Goal: Task Accomplishment & Management: Complete application form

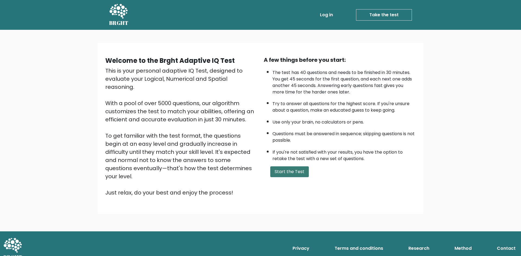
click at [297, 171] on button "Start the Test" at bounding box center [289, 172] width 39 height 11
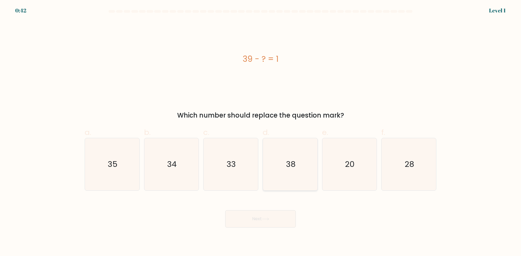
click at [293, 176] on icon "38" at bounding box center [290, 164] width 52 height 52
click at [261, 132] on input "d. 38" at bounding box center [260, 130] width 0 height 4
radio input "true"
click at [275, 217] on button "Next" at bounding box center [260, 219] width 71 height 17
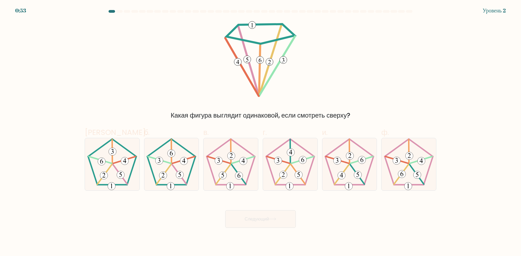
click at [368, 59] on div "Какая фигура выглядит одинаковой, если смотреть сверху?" at bounding box center [260, 71] width 358 height 100
click at [172, 168] on icon at bounding box center [171, 164] width 52 height 52
click at [260, 132] on input "б." at bounding box center [260, 130] width 0 height 4
radio input "true"
click at [264, 218] on font "Следующий" at bounding box center [257, 219] width 24 height 6
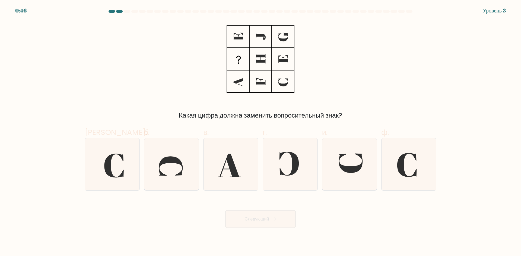
click at [327, 92] on div "Какая цифра должна заменить вопросительный знак?" at bounding box center [260, 71] width 358 height 100
click at [271, 157] on icon at bounding box center [290, 164] width 52 height 52
click at [261, 132] on input "г." at bounding box center [260, 130] width 0 height 4
radio input "true"
click at [270, 211] on button "Следующий" at bounding box center [260, 220] width 71 height 18
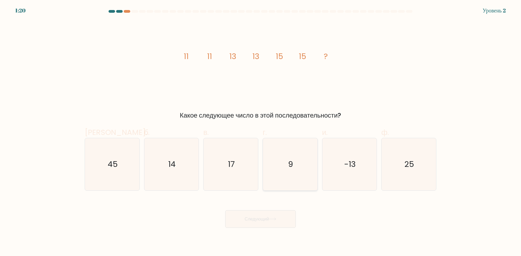
click at [276, 172] on icon "9" at bounding box center [290, 164] width 52 height 52
click at [261, 132] on input "г. 9" at bounding box center [260, 130] width 0 height 4
radio input "true"
click at [266, 220] on font "Следующий" at bounding box center [257, 219] width 24 height 6
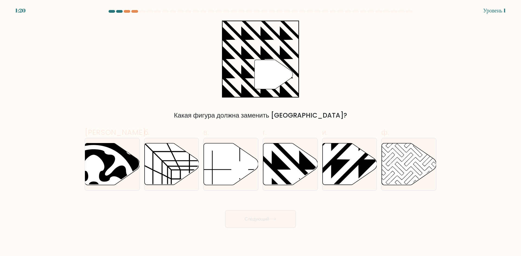
click at [286, 173] on icon at bounding box center [290, 165] width 55 height 42
click at [261, 132] on input "г." at bounding box center [260, 130] width 0 height 4
radio input "true"
click at [268, 222] on font "Следующий" at bounding box center [257, 219] width 24 height 6
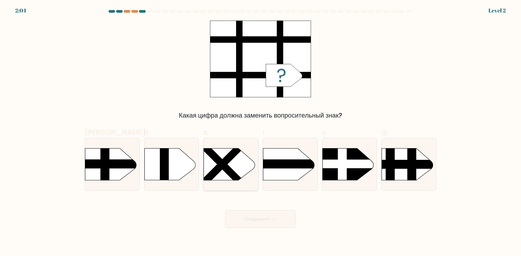
click at [216, 163] on g at bounding box center [222, 164] width 79 height 79
click at [260, 132] on input "в." at bounding box center [260, 130] width 0 height 4
radio input "true"
click at [240, 224] on button "Следующий" at bounding box center [260, 220] width 71 height 18
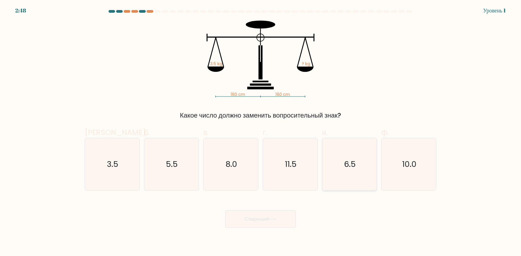
click at [349, 153] on icon "6.5" at bounding box center [349, 164] width 52 height 52
click at [261, 132] on input "и. 6.5" at bounding box center [260, 130] width 0 height 4
radio input "true"
drag, startPoint x: 267, startPoint y: 234, endPoint x: 272, endPoint y: 221, distance: 13.3
click at [267, 232] on body "3:32 Уровень 1" at bounding box center [260, 128] width 521 height 256
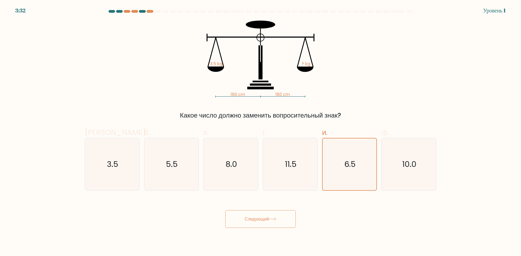
click at [272, 221] on button "Следующий" at bounding box center [260, 220] width 71 height 18
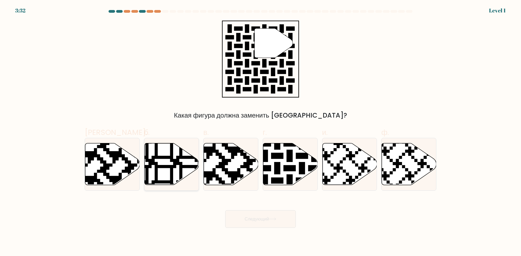
click at [155, 161] on icon at bounding box center [171, 165] width 55 height 42
click at [260, 132] on input "б." at bounding box center [260, 130] width 0 height 4
radio input "true"
click at [255, 215] on button "Следующий" at bounding box center [260, 220] width 71 height 18
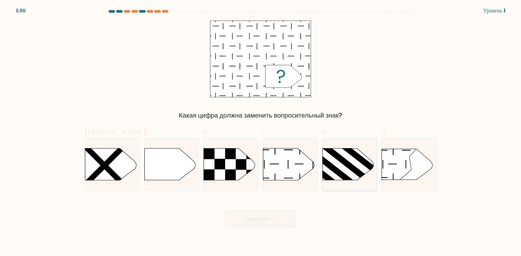
click at [355, 157] on rect at bounding box center [355, 154] width 50 height 41
click at [261, 132] on input "и." at bounding box center [260, 130] width 0 height 4
radio input "true"
click at [262, 222] on font "Следующий" at bounding box center [257, 219] width 24 height 6
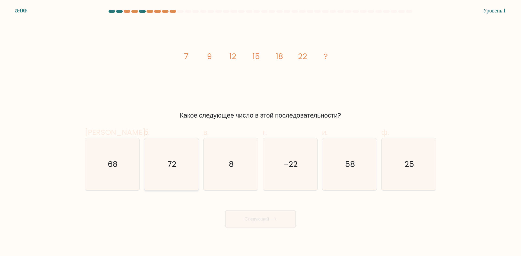
click at [183, 158] on icon "72" at bounding box center [171, 164] width 52 height 52
click at [260, 132] on input "б. 72" at bounding box center [260, 130] width 0 height 4
radio input "true"
click at [251, 219] on font "Следующий" at bounding box center [257, 219] width 24 height 6
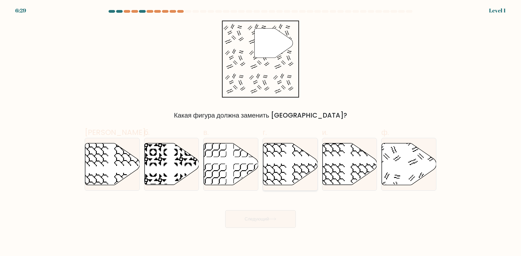
click at [294, 159] on icon at bounding box center [290, 165] width 55 height 42
click at [261, 132] on input "г." at bounding box center [260, 130] width 0 height 4
radio input "true"
click at [262, 227] on button "Следующий" at bounding box center [260, 220] width 71 height 18
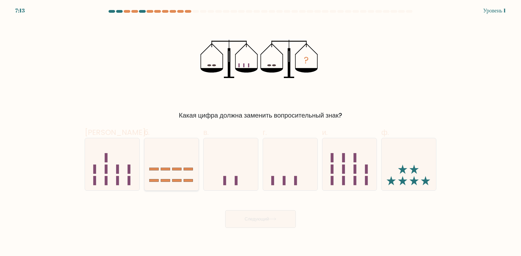
click at [160, 167] on icon at bounding box center [171, 164] width 55 height 45
click at [260, 132] on input "б." at bounding box center [260, 130] width 0 height 4
radio input "true"
click at [229, 209] on div "Следующий" at bounding box center [260, 212] width 358 height 31
click at [239, 216] on button "Следующий" at bounding box center [260, 220] width 71 height 18
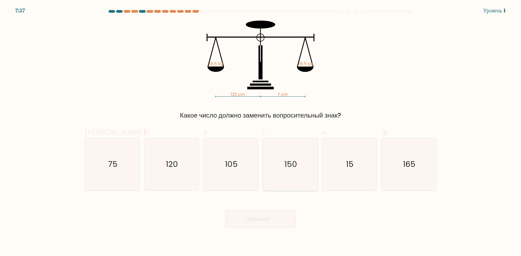
click at [297, 157] on icon "150" at bounding box center [290, 164] width 52 height 52
click at [261, 132] on input "г. 150" at bounding box center [260, 130] width 0 height 4
radio input "true"
click at [271, 215] on button "Следующий" at bounding box center [260, 220] width 71 height 18
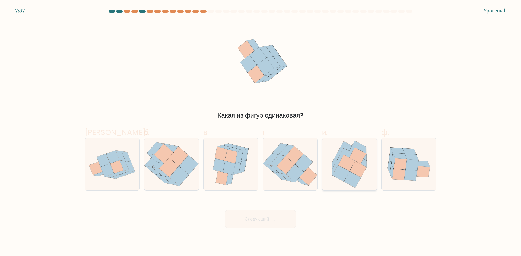
click at [351, 173] on icon at bounding box center [352, 180] width 17 height 16
click at [261, 132] on input "и." at bounding box center [260, 130] width 0 height 4
radio input "true"
click at [262, 225] on button "Следующий" at bounding box center [260, 220] width 71 height 18
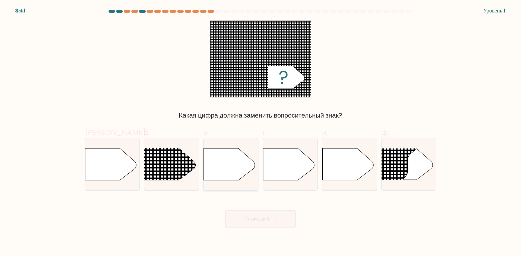
click at [219, 153] on icon at bounding box center [229, 165] width 51 height 32
click at [260, 132] on input "в." at bounding box center [260, 130] width 0 height 4
radio input "true"
click at [251, 218] on button "Следующий" at bounding box center [260, 220] width 71 height 18
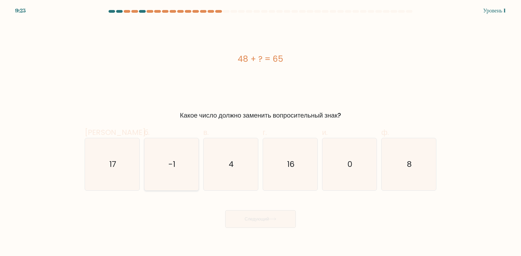
click at [164, 161] on icon "-1" at bounding box center [171, 164] width 52 height 52
click at [260, 132] on input "б. -1" at bounding box center [260, 130] width 0 height 4
radio input "true"
click at [264, 218] on font "Следующий" at bounding box center [257, 219] width 24 height 6
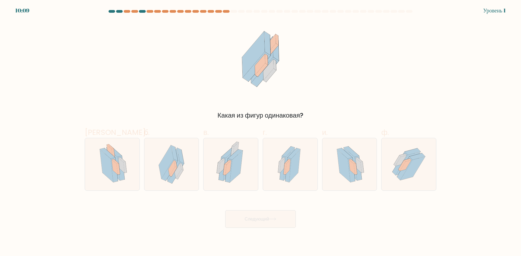
click at [320, 162] on div "и." at bounding box center [349, 159] width 59 height 64
click at [274, 224] on button "Следующий" at bounding box center [260, 220] width 71 height 18
click at [340, 167] on icon at bounding box center [343, 165] width 13 height 33
click at [261, 132] on input "и." at bounding box center [260, 130] width 0 height 4
radio input "true"
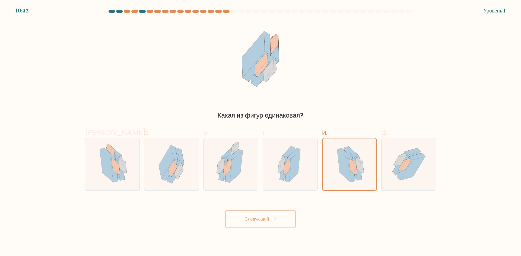
click at [262, 214] on button "Следующий" at bounding box center [260, 220] width 71 height 18
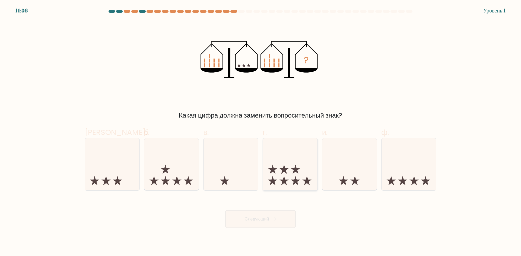
click at [316, 164] on icon at bounding box center [290, 164] width 55 height 45
click at [261, 132] on input "г." at bounding box center [260, 130] width 0 height 4
radio input "true"
click at [262, 224] on button "Следующий" at bounding box center [260, 220] width 71 height 18
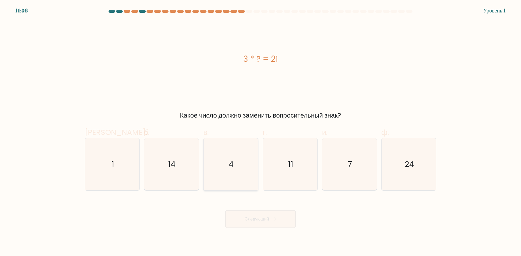
click at [214, 165] on icon "4" at bounding box center [231, 164] width 52 height 52
click at [260, 132] on input "в. 4" at bounding box center [260, 130] width 0 height 4
radio input "true"
click at [346, 167] on icon "7" at bounding box center [349, 164] width 52 height 52
click at [261, 132] on input "и. 7" at bounding box center [260, 130] width 0 height 4
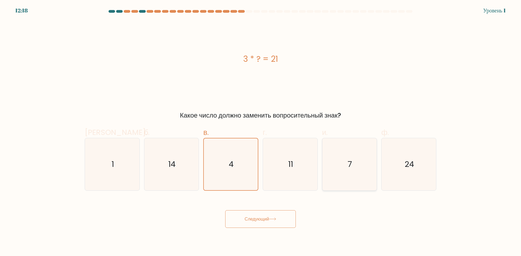
radio input "true"
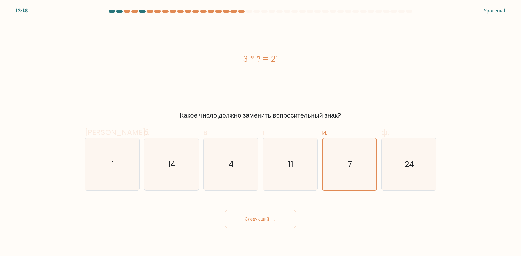
click at [266, 216] on button "Следующий" at bounding box center [260, 220] width 71 height 18
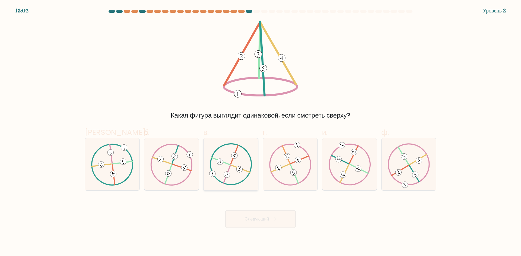
click at [249, 182] on icon at bounding box center [231, 165] width 42 height 42
click at [260, 132] on input "в." at bounding box center [260, 130] width 0 height 4
radio input "true"
click at [279, 206] on div "Следующий" at bounding box center [260, 212] width 358 height 31
click at [277, 212] on button "Следующий" at bounding box center [260, 220] width 71 height 18
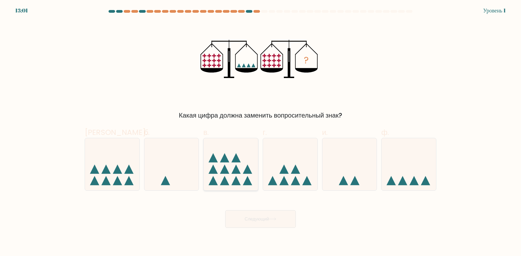
click at [239, 166] on icon at bounding box center [230, 164] width 55 height 45
click at [260, 132] on input "в." at bounding box center [260, 130] width 0 height 4
radio input "true"
click at [250, 214] on button "Следующий" at bounding box center [260, 220] width 71 height 18
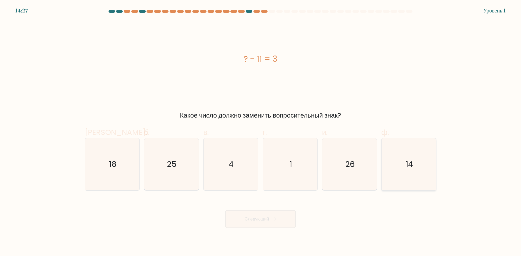
click at [393, 158] on icon "14" at bounding box center [409, 164] width 52 height 52
click at [261, 132] on input "ф. 14" at bounding box center [260, 130] width 0 height 4
radio input "true"
click at [272, 221] on button "Следующий" at bounding box center [260, 220] width 71 height 18
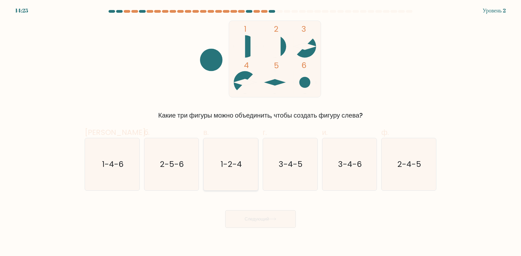
click at [235, 179] on icon "1-2-4" at bounding box center [231, 164] width 52 height 52
click at [260, 132] on input "в. 1-2-4" at bounding box center [260, 130] width 0 height 4
radio input "true"
click at [253, 216] on font "Следующий" at bounding box center [257, 219] width 24 height 6
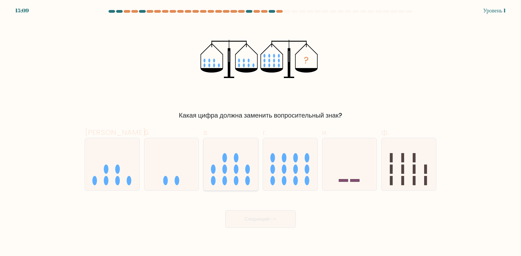
click at [237, 169] on ellipse at bounding box center [236, 169] width 5 height 9
click at [260, 132] on input "в." at bounding box center [260, 130] width 0 height 4
radio input "true"
click at [278, 210] on div "Следующий" at bounding box center [260, 212] width 358 height 31
click at [265, 228] on button "Следующий" at bounding box center [260, 220] width 71 height 18
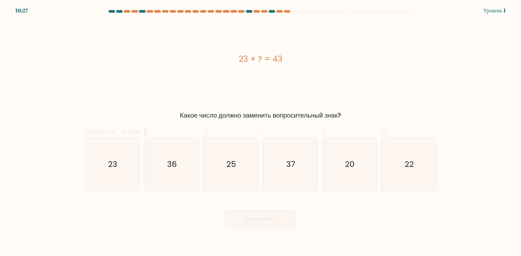
drag, startPoint x: 238, startPoint y: 60, endPoint x: 282, endPoint y: 58, distance: 44.8
click at [282, 58] on div "23 + ? = 43" at bounding box center [261, 59] width 352 height 12
click at [282, 58] on font "23 + ? = 43" at bounding box center [260, 59] width 44 height 12
click at [358, 160] on icon "20" at bounding box center [349, 164] width 52 height 52
click at [261, 132] on input "и. 20" at bounding box center [260, 130] width 0 height 4
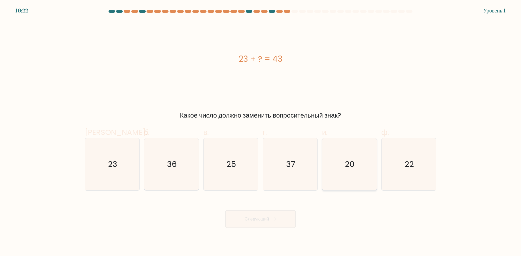
radio input "true"
click at [268, 222] on button "Следующий" at bounding box center [260, 220] width 71 height 18
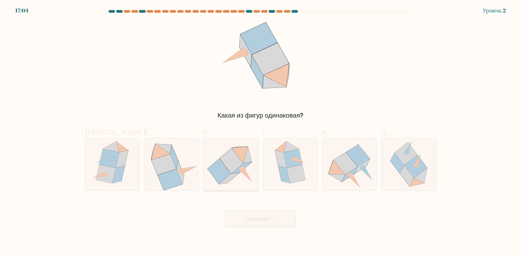
click at [233, 178] on icon at bounding box center [231, 164] width 52 height 52
click at [260, 132] on input "в." at bounding box center [260, 130] width 0 height 4
radio input "true"
click at [250, 212] on button "Следующий" at bounding box center [260, 220] width 71 height 18
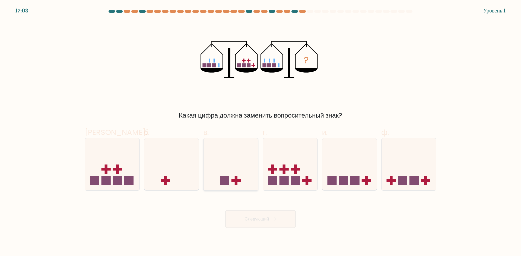
click at [252, 177] on icon at bounding box center [230, 164] width 55 height 45
click at [260, 132] on input "в." at bounding box center [260, 130] width 0 height 4
radio input "true"
click at [293, 179] on rect at bounding box center [295, 180] width 9 height 9
click at [261, 132] on input "г." at bounding box center [260, 130] width 0 height 4
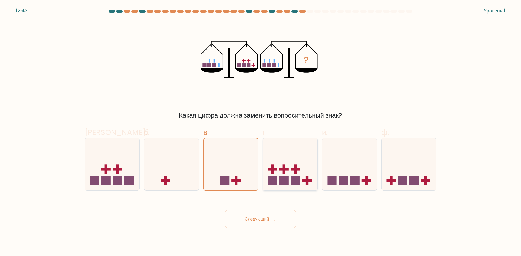
radio input "true"
click at [288, 215] on button "Следующий" at bounding box center [260, 220] width 71 height 18
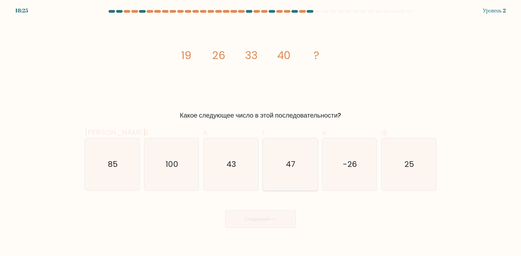
click at [270, 178] on icon "47" at bounding box center [290, 164] width 52 height 52
click at [261, 132] on input "г. 47" at bounding box center [260, 130] width 0 height 4
radio input "true"
click at [274, 211] on div "Следующий" at bounding box center [260, 212] width 358 height 31
click at [275, 216] on button "Следующий" at bounding box center [260, 220] width 71 height 18
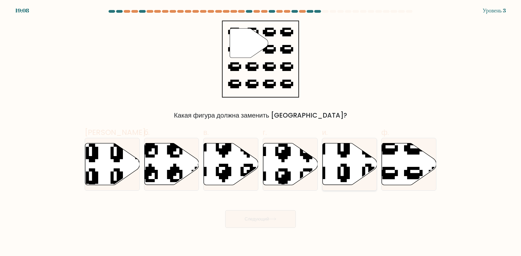
drag, startPoint x: 405, startPoint y: 164, endPoint x: 362, endPoint y: 181, distance: 46.1
click at [405, 165] on icon at bounding box center [409, 165] width 55 height 42
click at [261, 132] on input "ф." at bounding box center [260, 130] width 0 height 4
radio input "true"
click at [265, 216] on font "Следующий" at bounding box center [257, 219] width 24 height 6
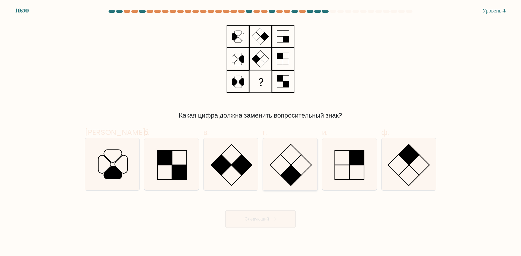
click at [277, 177] on icon at bounding box center [290, 164] width 52 height 52
click at [261, 132] on input "г." at bounding box center [260, 130] width 0 height 4
radio input "true"
click at [270, 225] on button "Следующий" at bounding box center [260, 220] width 71 height 18
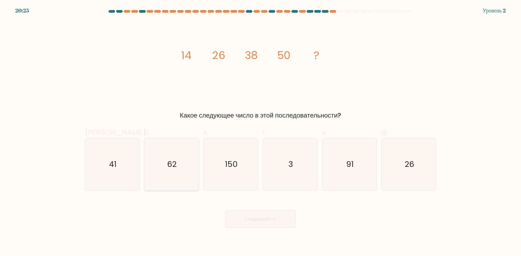
click at [175, 176] on icon "62" at bounding box center [171, 164] width 52 height 52
click at [260, 132] on input "б. 62" at bounding box center [260, 130] width 0 height 4
radio input "true"
click at [266, 222] on font "Следующий" at bounding box center [257, 219] width 24 height 6
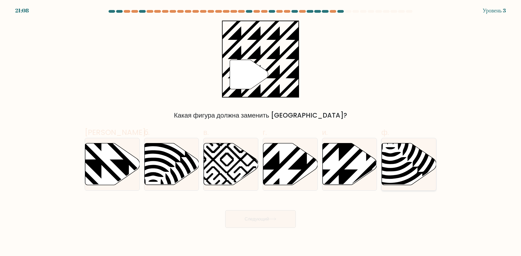
click at [390, 158] on icon at bounding box center [409, 165] width 55 height 42
click at [261, 132] on input "ф." at bounding box center [260, 130] width 0 height 4
radio input "true"
click at [288, 219] on button "Следующий" at bounding box center [260, 220] width 71 height 18
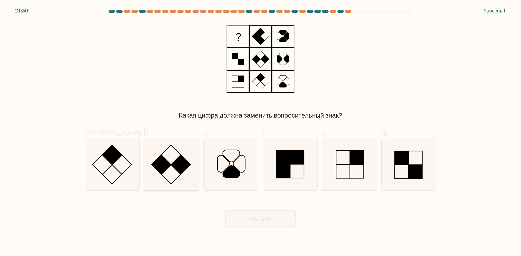
click at [189, 169] on icon at bounding box center [171, 164] width 52 height 52
click at [260, 132] on input "б." at bounding box center [260, 130] width 0 height 4
radio input "true"
click at [242, 211] on button "Следующий" at bounding box center [260, 220] width 71 height 18
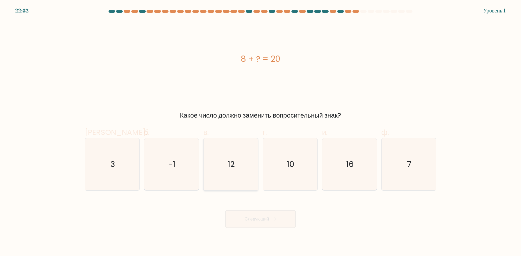
drag, startPoint x: 211, startPoint y: 167, endPoint x: 214, endPoint y: 168, distance: 3.2
click at [211, 166] on icon "12" at bounding box center [231, 164] width 52 height 52
click at [260, 132] on input "в. 12" at bounding box center [260, 130] width 0 height 4
radio input "true"
click at [254, 213] on button "Следующий" at bounding box center [260, 220] width 71 height 18
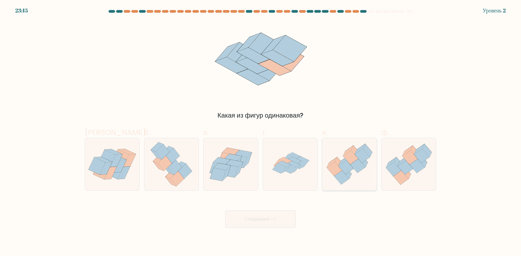
click at [361, 160] on icon at bounding box center [362, 156] width 15 height 14
click at [261, 132] on input "и." at bounding box center [260, 130] width 0 height 4
radio input "true"
click at [259, 225] on button "Следующий" at bounding box center [260, 220] width 71 height 18
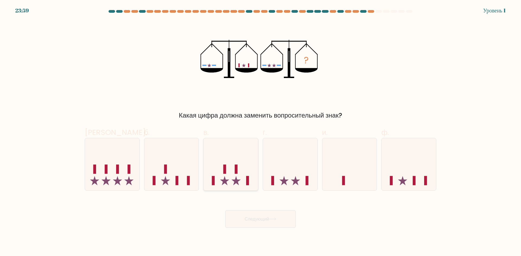
click at [215, 168] on icon at bounding box center [230, 164] width 55 height 45
click at [260, 132] on input "в." at bounding box center [260, 130] width 0 height 4
radio input "true"
click at [263, 239] on body "23:58 Уровень 1" at bounding box center [260, 128] width 521 height 256
click at [266, 222] on button "Следующий" at bounding box center [260, 220] width 71 height 18
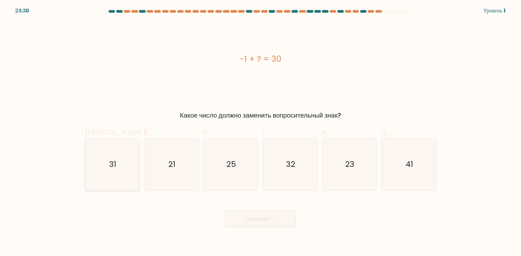
click at [128, 167] on icon "31" at bounding box center [112, 164] width 52 height 52
click at [260, 132] on input "а. 31" at bounding box center [260, 130] width 0 height 4
radio input "true"
click at [285, 218] on button "Следующий" at bounding box center [260, 220] width 71 height 18
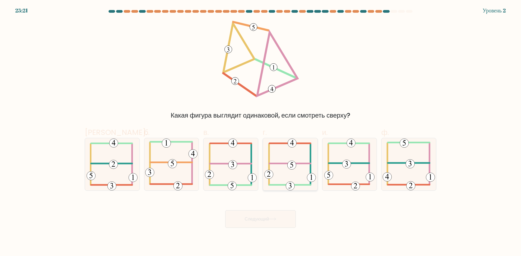
click at [283, 179] on icon at bounding box center [290, 164] width 52 height 52
click at [261, 132] on input "г." at bounding box center [260, 130] width 0 height 4
radio input "true"
click at [283, 212] on button "Следующий" at bounding box center [260, 220] width 71 height 18
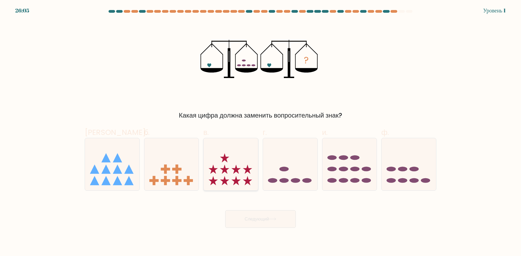
click at [219, 167] on icon at bounding box center [230, 164] width 55 height 45
click at [260, 132] on input "в." at bounding box center [260, 130] width 0 height 4
radio input "true"
click at [258, 220] on font "Следующий" at bounding box center [257, 219] width 24 height 6
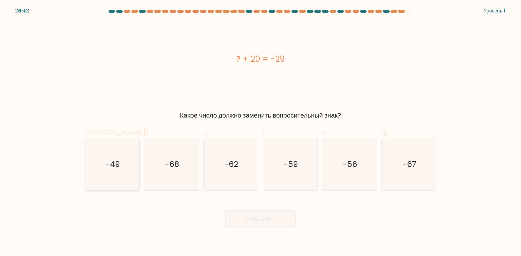
click at [114, 170] on icon "-49" at bounding box center [112, 164] width 52 height 52
click at [260, 132] on input "а. -49" at bounding box center [260, 130] width 0 height 4
radio input "true"
click at [262, 220] on font "Следующий" at bounding box center [257, 219] width 24 height 6
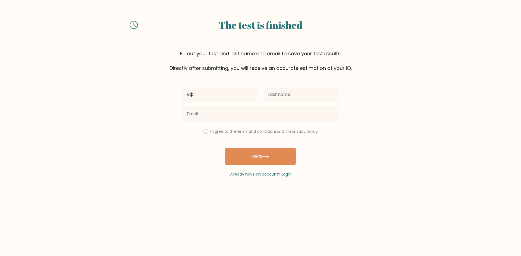
type input "м"
type input "vados"
drag, startPoint x: 329, startPoint y: 96, endPoint x: 326, endPoint y: 97, distance: 3.3
click at [326, 97] on input "text" at bounding box center [301, 94] width 75 height 15
type input "c"
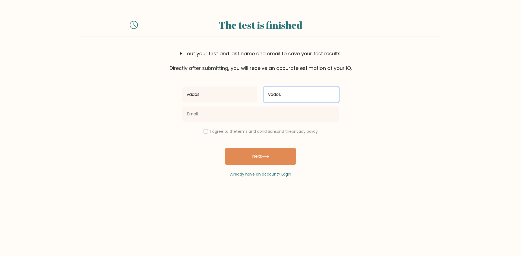
type input "vados"
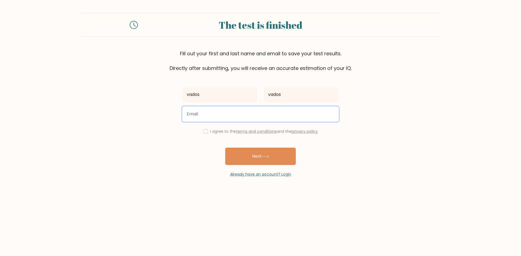
click at [262, 114] on input "email" at bounding box center [260, 114] width 156 height 15
type input "bobiknabaze@gmail.com"
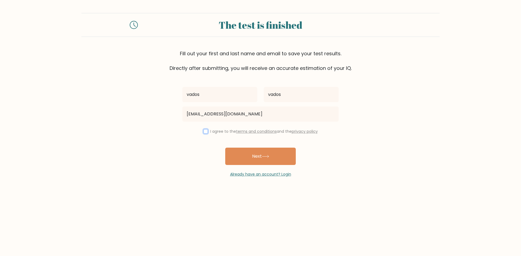
click at [204, 133] on input "checkbox" at bounding box center [205, 131] width 4 height 4
checkbox input "true"
click at [247, 158] on button "Next" at bounding box center [260, 156] width 71 height 17
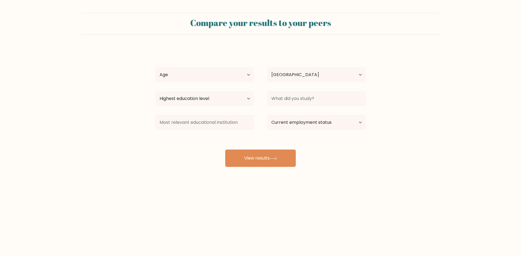
select select "UA"
click at [204, 76] on select "Age Under 18 years old 18-24 years old 25-34 years old 35-44 years old 45-54 ye…" at bounding box center [204, 74] width 99 height 15
select select "18_24"
click at [155, 67] on select "Age Under 18 years old 18-24 years old 25-34 years old 35-44 years old 45-54 ye…" at bounding box center [204, 74] width 99 height 15
click at [209, 98] on select "Highest education level No schooling Primary Lower Secondary Upper Secondary Oc…" at bounding box center [204, 98] width 99 height 15
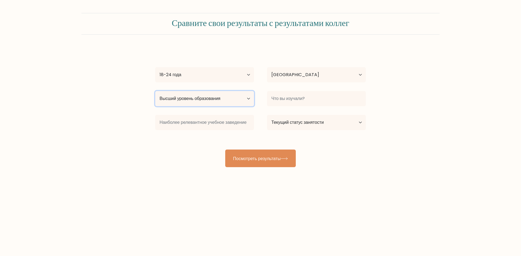
click at [187, 100] on select "Высший уровень образования Нет образования Начальный Младшая средняя школа Стар…" at bounding box center [204, 98] width 99 height 15
select select "upper_secondary"
click at [155, 91] on select "Высший уровень образования Нет образования Начальный Младшая средняя школа Стар…" at bounding box center [204, 98] width 99 height 15
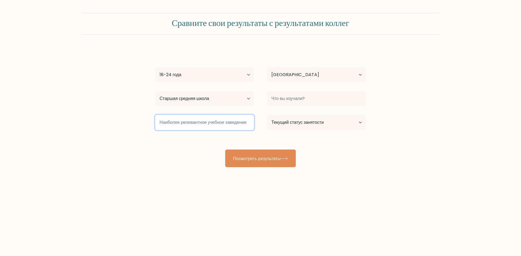
click at [200, 123] on input at bounding box center [204, 122] width 99 height 15
type input "Школа 26"
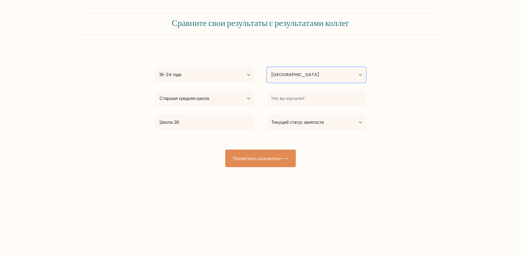
click at [310, 76] on select "Страна Афганистан Албания Алжир Американское Самоа Андорра Ангола Ангилья Антар…" at bounding box center [316, 74] width 99 height 15
drag, startPoint x: 311, startPoint y: 75, endPoint x: 269, endPoint y: 93, distance: 46.2
click at [310, 75] on select "Страна Афганистан Албания Алжир Американское Самоа Андорра Ангола Ангилья Антар…" at bounding box center [316, 74] width 99 height 15
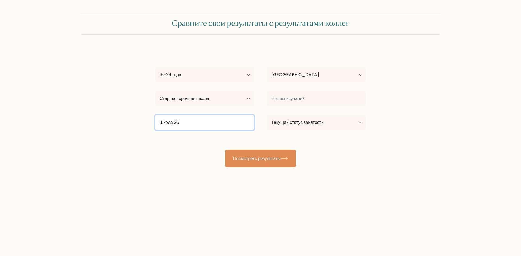
drag, startPoint x: 216, startPoint y: 127, endPoint x: 0, endPoint y: 129, distance: 215.7
click at [0, 129] on form "Сравните свои результаты с результатами коллег vados vados Возраст Младше 18 ле…" at bounding box center [260, 90] width 521 height 154
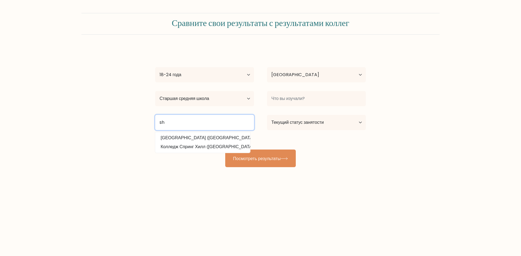
type input "s"
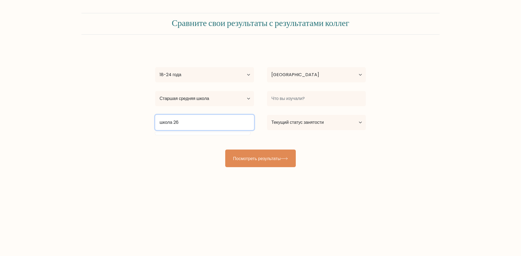
type input "школа 26"
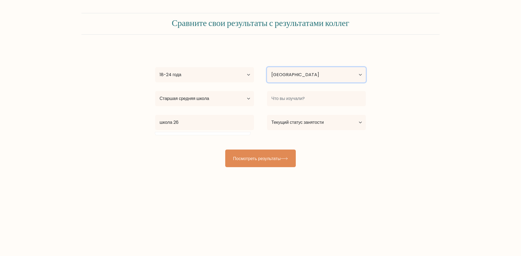
click at [309, 75] on select "Страна Афганистан Албания Алжир Американское Самоа Андорра Ангола Ангилья Антар…" at bounding box center [316, 74] width 99 height 15
click at [309, 72] on select "Страна Афганистан Албания Алжир Американское Самоа Андорра Ангола Ангилья Антар…" at bounding box center [316, 74] width 99 height 15
drag, startPoint x: 309, startPoint y: 73, endPoint x: 309, endPoint y: 78, distance: 5.2
click at [309, 77] on select "Страна Афганистан Албания Алжир Американское Самоа Андорра Ангола Ангилья Антар…" at bounding box center [316, 74] width 99 height 15
click at [310, 68] on select "Страна Афганистан Албания Алжир Американское Самоа Андорра Ангола Ангилья Антар…" at bounding box center [316, 74] width 99 height 15
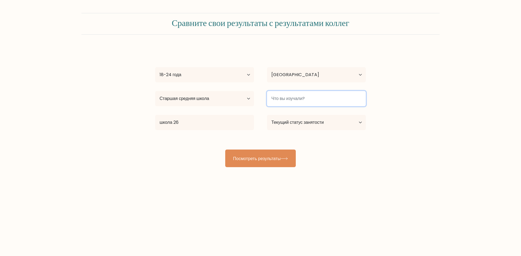
click at [306, 92] on input at bounding box center [316, 98] width 99 height 15
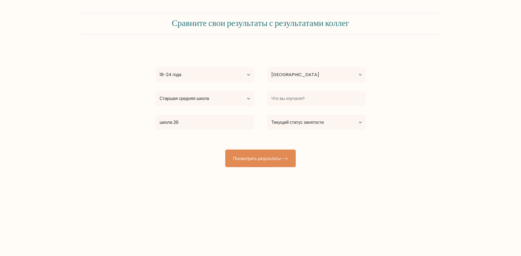
click at [470, 36] on form "Сравните свои результаты с результатами коллег vados vados Возраст Младше 18 ле…" at bounding box center [260, 90] width 521 height 154
click at [343, 107] on div at bounding box center [316, 99] width 112 height 20
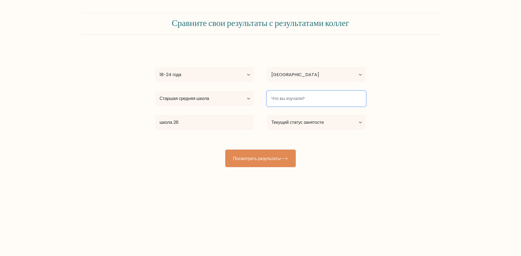
click at [340, 98] on input at bounding box center [316, 98] width 99 height 15
type input "іваіваів"
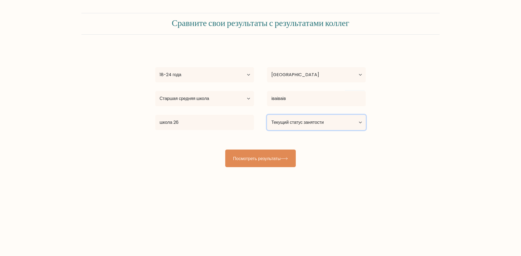
click at [329, 119] on select "Текущий статус занятости Работающий Студент Ушедший на пенсию Другое / предпочи…" at bounding box center [316, 122] width 99 height 15
select select "student"
click at [267, 115] on select "Текущий статус занятости Работающий Студент Ушедший на пенсию Другое / предпочи…" at bounding box center [316, 122] width 99 height 15
click at [317, 128] on select "Текущий статус занятости Работающий Студент Ушедший на пенсию Другое / предпочи…" at bounding box center [316, 122] width 99 height 15
drag, startPoint x: 316, startPoint y: 127, endPoint x: 314, endPoint y: 128, distance: 2.9
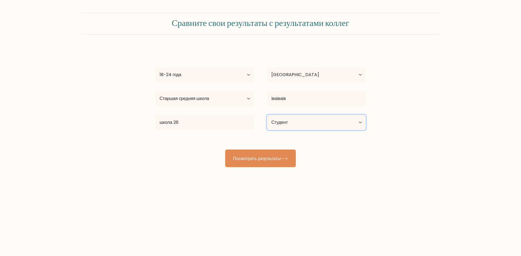
click at [316, 127] on select "Текущий статус занятости Работающий Студент Ушедший на пенсию Другое / предпочи…" at bounding box center [316, 122] width 99 height 15
click at [285, 153] on button "Посмотреть результаты" at bounding box center [260, 159] width 71 height 18
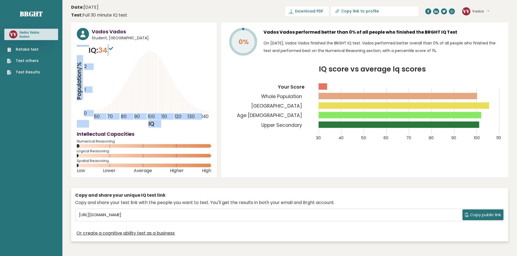
drag, startPoint x: 110, startPoint y: 48, endPoint x: 127, endPoint y: 50, distance: 17.7
click at [127, 50] on div "IQ: 34 Population/% IQ 0 1 2 60 70 80 90 100 110 120 130 140" at bounding box center [144, 86] width 134 height 83
click at [130, 55] on icon "Population/% IQ 0 1 2 60 70 80 90 100 110 120 130 140" at bounding box center [144, 86] width 134 height 83
click at [129, 71] on icon "Population/% IQ 0 1 2 60 70 80 90 100 110 120 130 140" at bounding box center [144, 86] width 134 height 83
drag, startPoint x: 93, startPoint y: 51, endPoint x: 118, endPoint y: 53, distance: 25.0
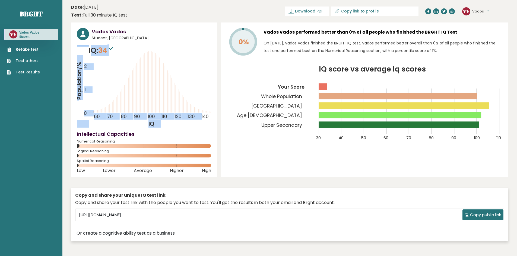
click at [118, 53] on div "IQ: 34 Population/% IQ 0 1 2 60 70 80 90 100 110 120 130 140" at bounding box center [144, 86] width 134 height 83
click at [118, 53] on icon "Population/% IQ 0 1 2 60 70 80 90 100 110 120 130 140" at bounding box center [144, 86] width 134 height 83
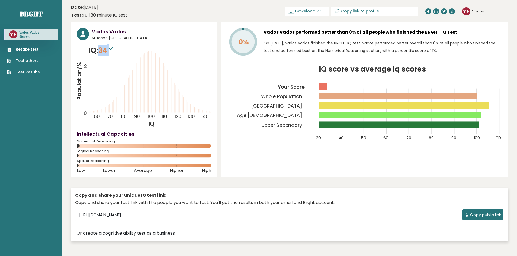
drag, startPoint x: 112, startPoint y: 49, endPoint x: 101, endPoint y: 49, distance: 11.1
click at [101, 49] on span "34" at bounding box center [106, 50] width 16 height 10
drag, startPoint x: 100, startPoint y: 50, endPoint x: 106, endPoint y: 51, distance: 6.5
click at [106, 51] on span "34" at bounding box center [106, 50] width 16 height 10
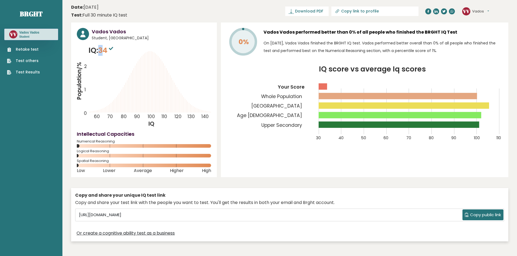
click at [106, 51] on span "34" at bounding box center [106, 50] width 16 height 10
drag, startPoint x: 101, startPoint y: 50, endPoint x: 110, endPoint y: 50, distance: 9.2
click at [110, 50] on span "34" at bounding box center [106, 50] width 16 height 10
click at [110, 50] on sup at bounding box center [110, 48] width 7 height 8
drag, startPoint x: 110, startPoint y: 52, endPoint x: 101, endPoint y: 53, distance: 8.7
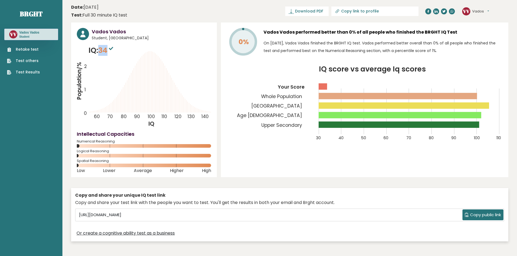
click at [101, 53] on span "34" at bounding box center [106, 50] width 16 height 10
drag, startPoint x: 101, startPoint y: 53, endPoint x: 110, endPoint y: 52, distance: 8.7
click at [110, 52] on span "34" at bounding box center [106, 50] width 16 height 10
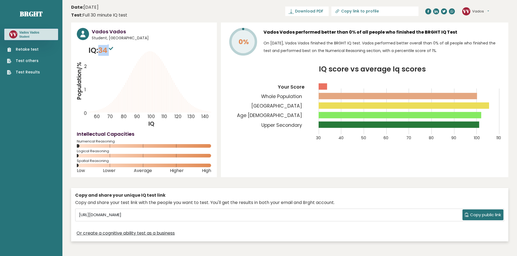
drag, startPoint x: 107, startPoint y: 52, endPoint x: 101, endPoint y: 52, distance: 6.0
click at [101, 52] on span "34" at bounding box center [106, 50] width 16 height 10
drag, startPoint x: 100, startPoint y: 52, endPoint x: 111, endPoint y: 51, distance: 11.4
click at [111, 51] on span "34" at bounding box center [106, 50] width 16 height 10
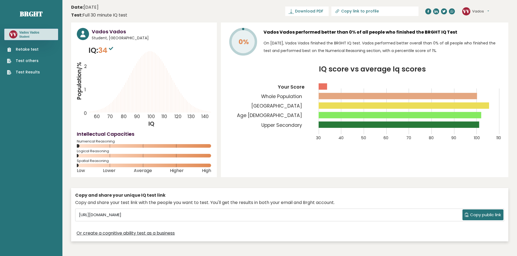
click at [111, 51] on sup at bounding box center [110, 48] width 7 height 8
drag, startPoint x: 315, startPoint y: 84, endPoint x: 342, endPoint y: 97, distance: 30.1
click at [342, 96] on icon "IQ score vs average Iq scores 30 40 50 60 70 80 90 100 110 Your Score Whole Pop…" at bounding box center [365, 107] width 276 height 82
click at [342, 97] on rect at bounding box center [397, 96] width 158 height 6
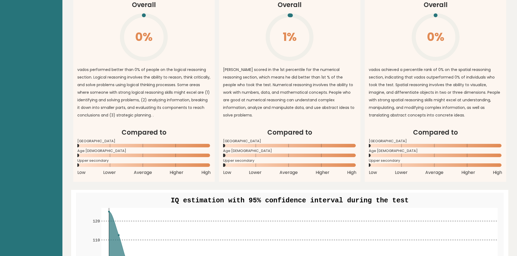
scroll to position [434, 0]
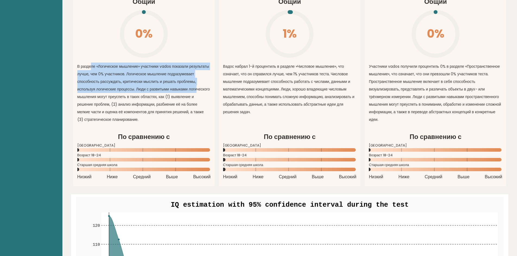
drag, startPoint x: 91, startPoint y: 65, endPoint x: 197, endPoint y: 88, distance: 108.7
click at [197, 87] on font "В разделе «Логическое мышление» участники vados показали результаты лучше, чем …" at bounding box center [143, 93] width 133 height 59
click at [197, 89] on font "В разделе «Логическое мышление» участники vados показали результаты лучше, чем …" at bounding box center [143, 93] width 133 height 59
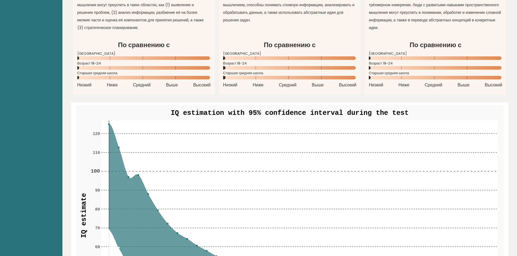
scroll to position [597, 0]
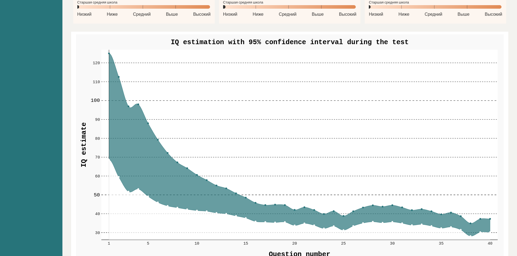
click at [108, 54] on rect at bounding box center [299, 145] width 396 height 190
click at [109, 54] on g "30 30 40 40 50 50 60 60 70 70 80 80 90 90 100 100 110 110 120 120 1 5 10 15 20 …" at bounding box center [290, 148] width 428 height 228
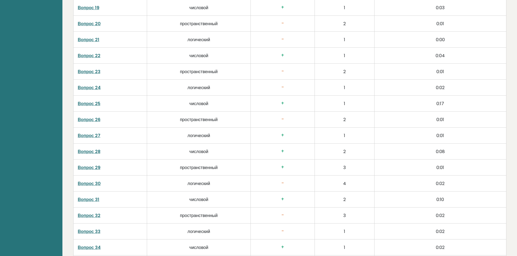
scroll to position [1190, 0]
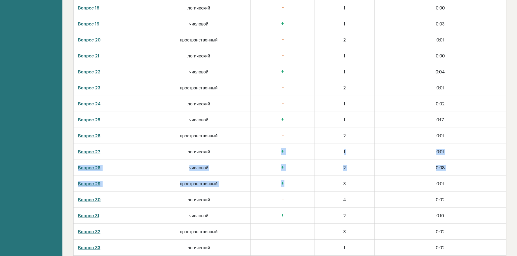
drag, startPoint x: 271, startPoint y: 149, endPoint x: 292, endPoint y: 183, distance: 39.6
click at [292, 183] on tbody "Вопрос 1 числовой + 1 0:03 Вопрос 2 пространственный + 2 1:14 Вопрос 3 логическ…" at bounding box center [289, 48] width 433 height 640
click at [292, 184] on h3 "+" at bounding box center [282, 184] width 55 height 6
drag, startPoint x: 291, startPoint y: 184, endPoint x: 278, endPoint y: 152, distance: 34.7
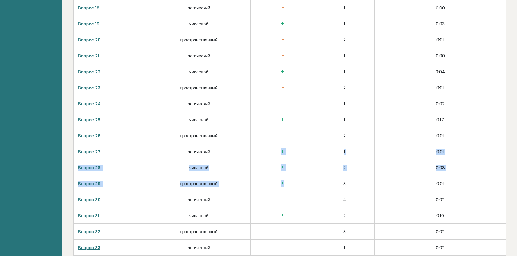
click at [278, 154] on tbody "Вопрос 1 числовой + 1 0:03 Вопрос 2 пространственный + 2 1:14 Вопрос 3 логическ…" at bounding box center [289, 48] width 433 height 640
click at [278, 152] on h3 "+" at bounding box center [282, 152] width 55 height 6
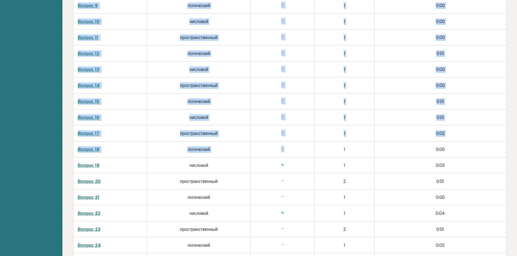
scroll to position [1055, 0]
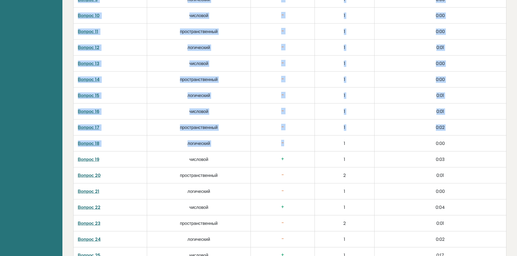
drag, startPoint x: 261, startPoint y: 88, endPoint x: 296, endPoint y: 141, distance: 62.9
click at [296, 141] on tbody "Вопрос 1 числовой + 1 0:03 Вопрос 2 пространственный + 2 1:14 Вопрос 3 логическ…" at bounding box center [289, 184] width 433 height 640
click at [296, 141] on h3 "-" at bounding box center [282, 144] width 55 height 6
